Goal: Information Seeking & Learning: Check status

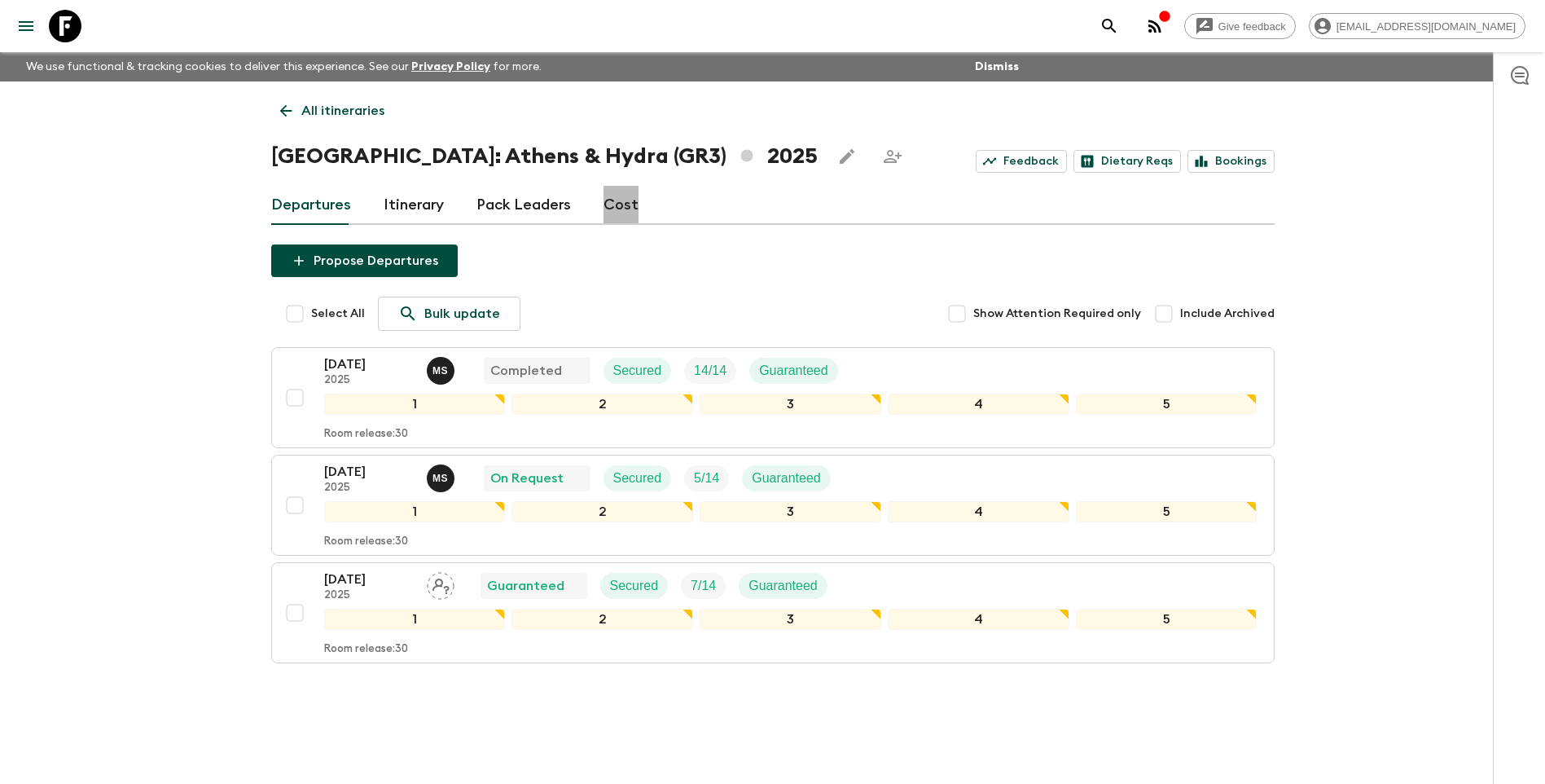
click at [613, 195] on link "Cost" at bounding box center [621, 205] width 35 height 39
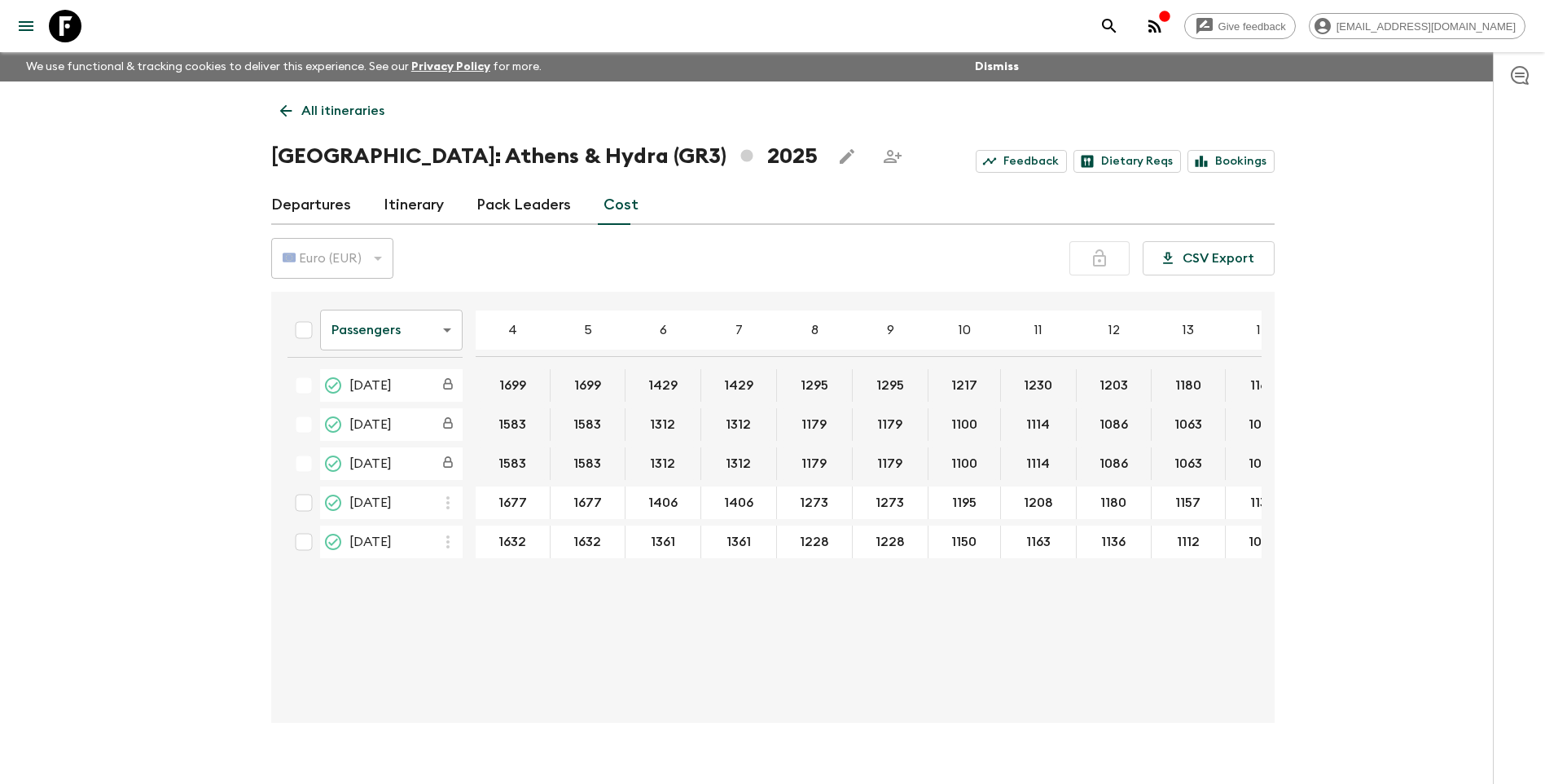
click at [335, 99] on link "All itineraries" at bounding box center [332, 111] width 122 height 33
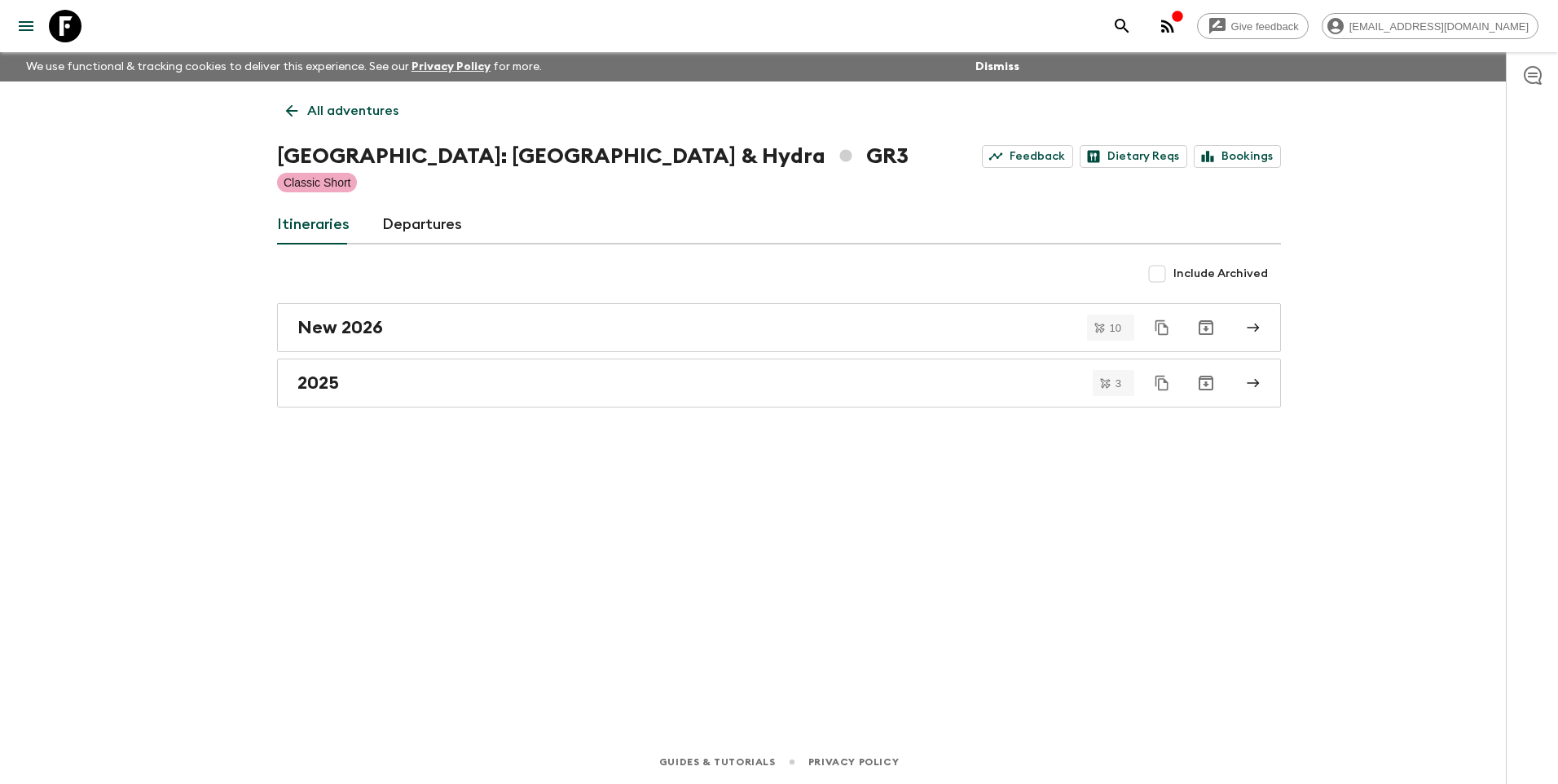
click at [329, 116] on p "All adventures" at bounding box center [352, 111] width 91 height 20
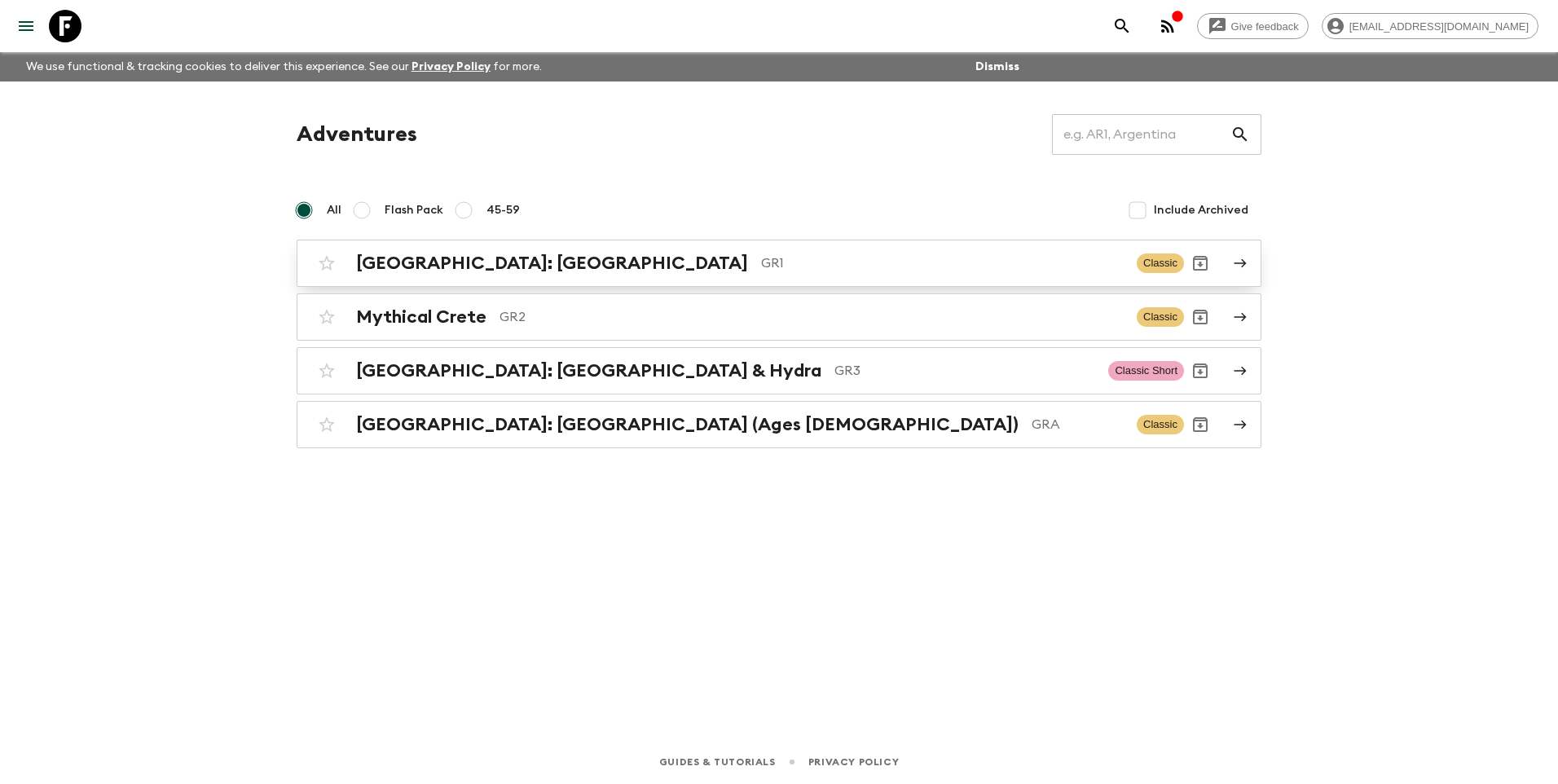
click at [470, 271] on h2 "[GEOGRAPHIC_DATA]: [GEOGRAPHIC_DATA]" at bounding box center [552, 263] width 392 height 21
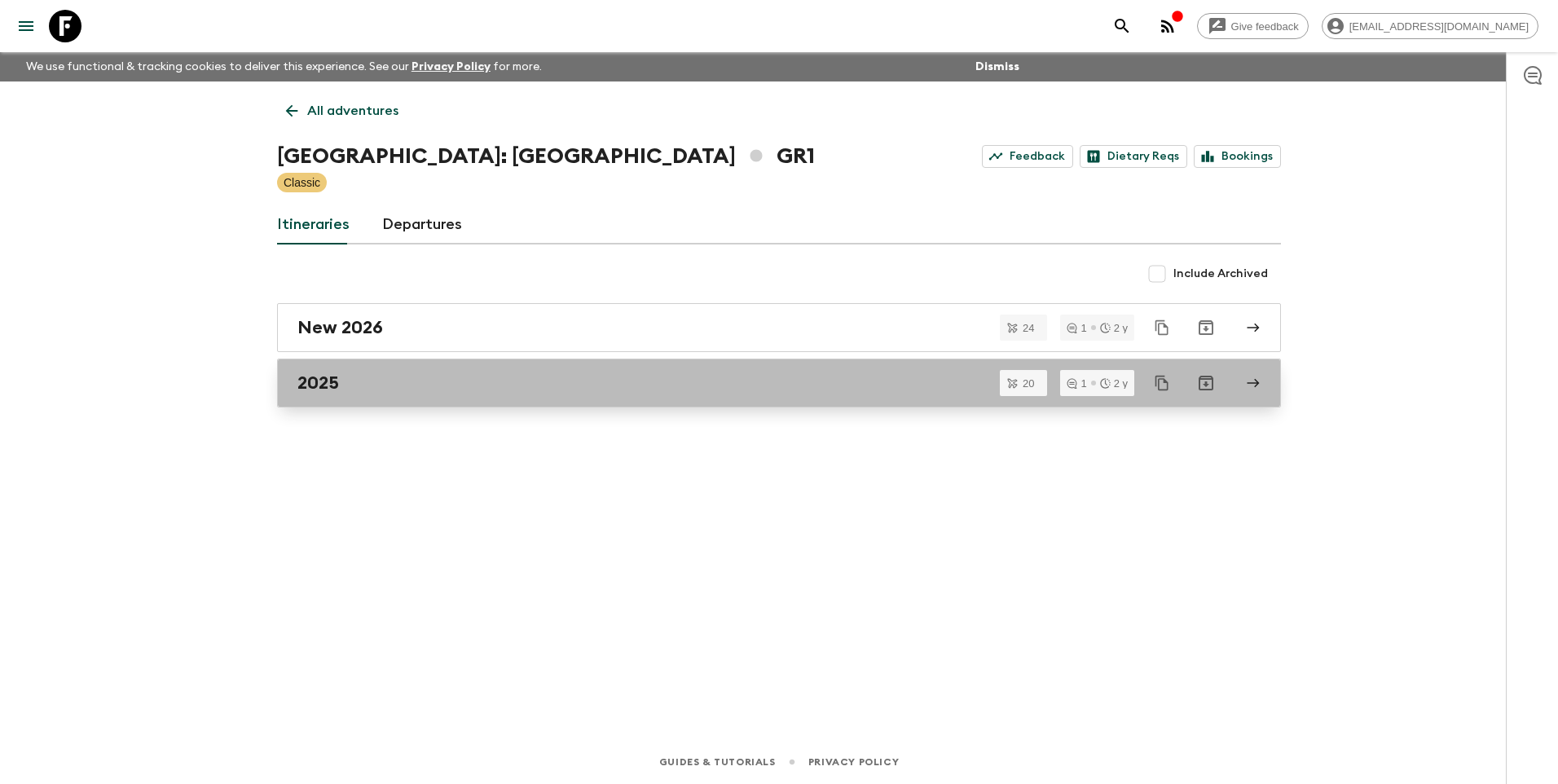
click at [314, 375] on h2 "2025" at bounding box center [318, 382] width 42 height 21
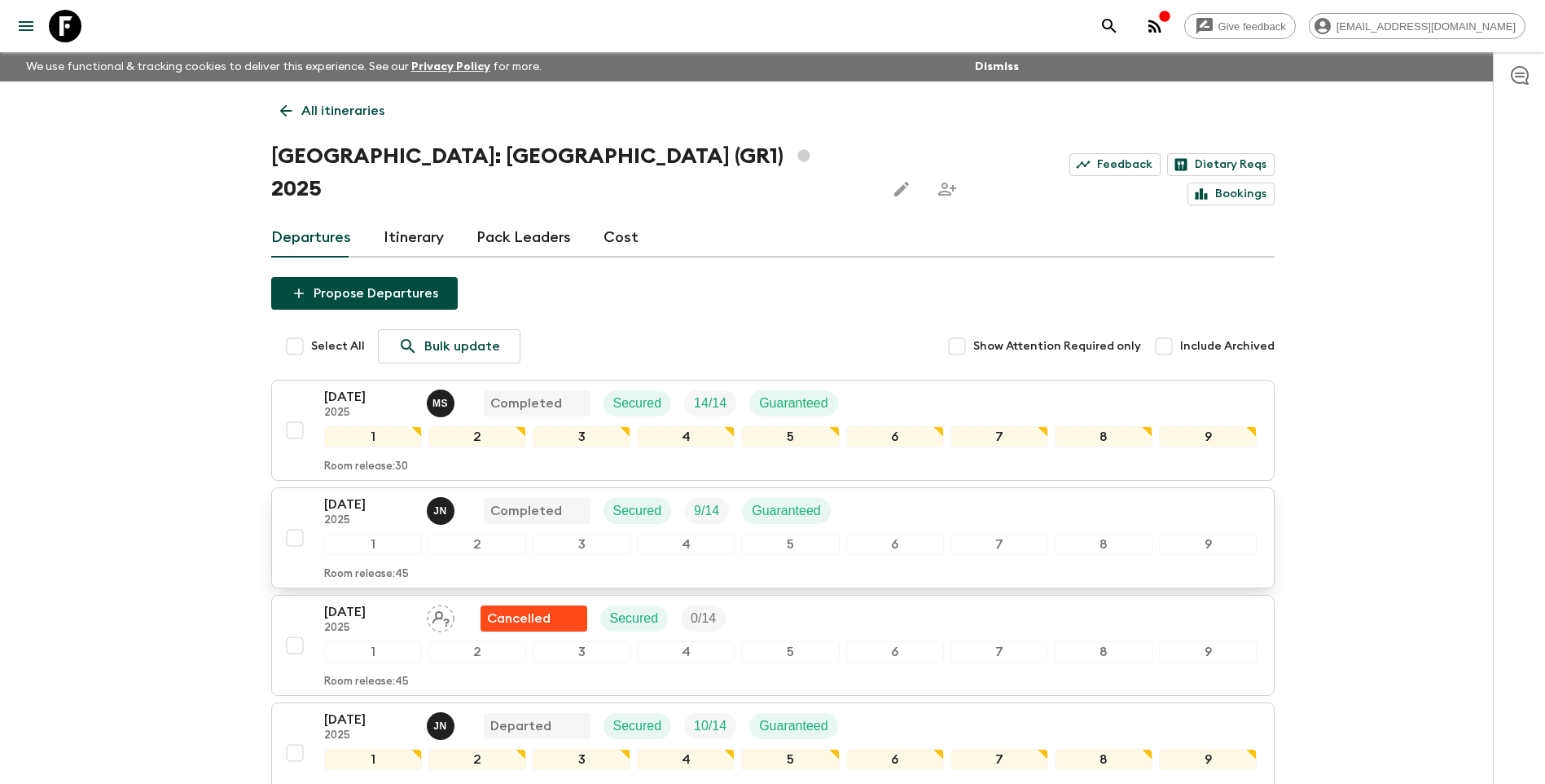
scroll to position [244, 0]
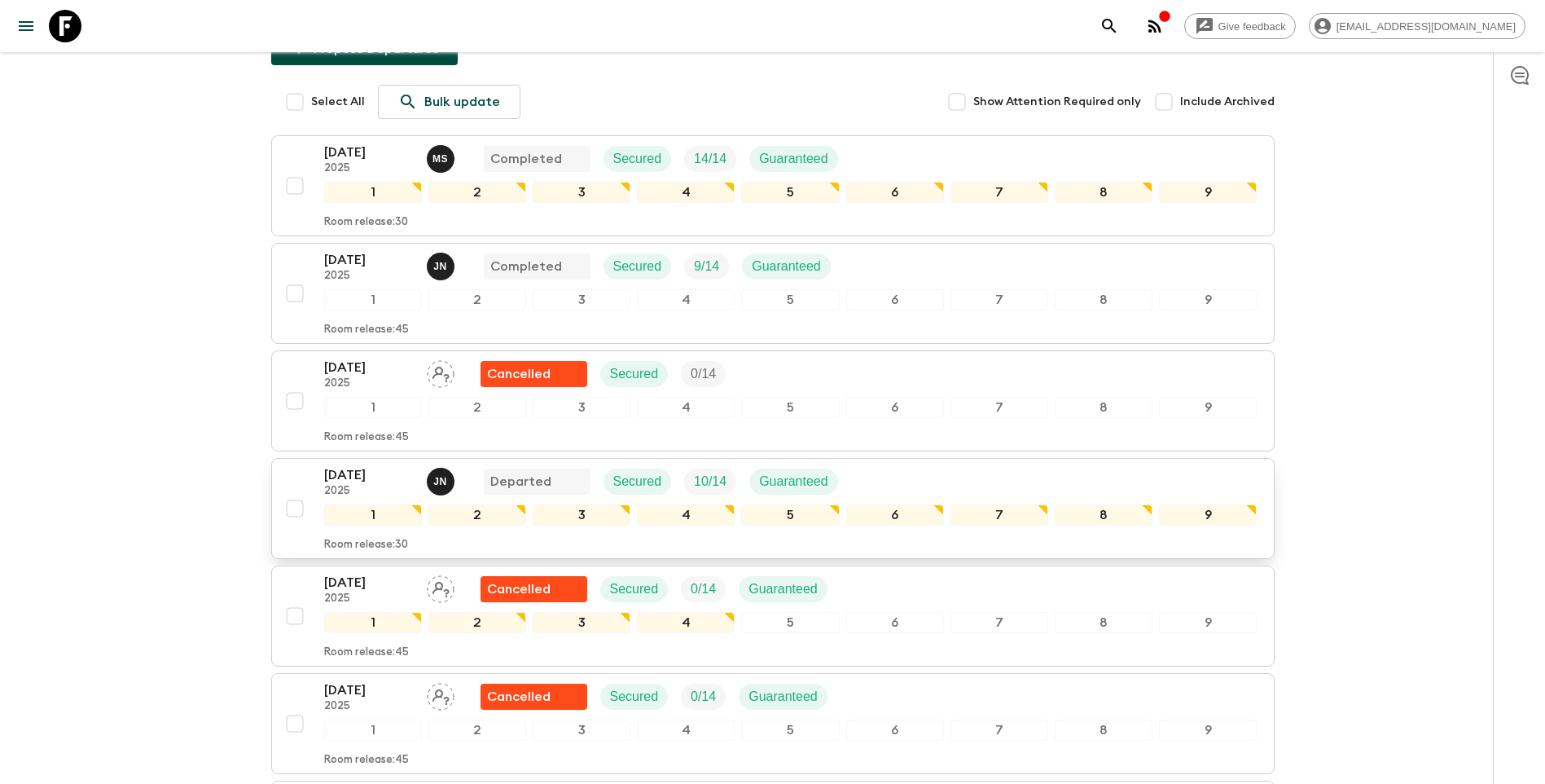
click at [345, 465] on p "[DATE]" at bounding box center [369, 475] width 90 height 20
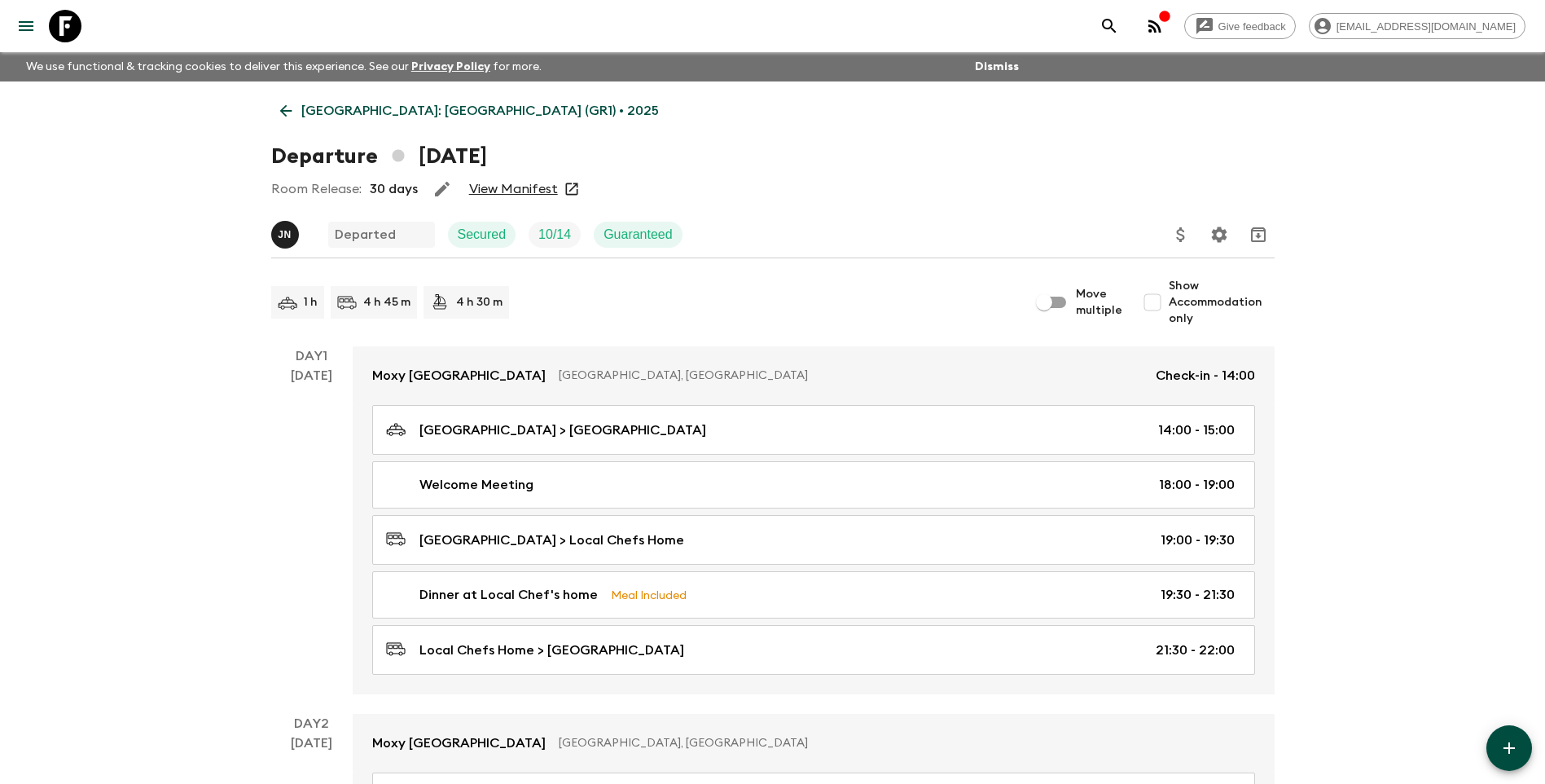
click at [514, 190] on link "View Manifest" at bounding box center [513, 189] width 89 height 16
